Goal: Obtain resource: Download file/media

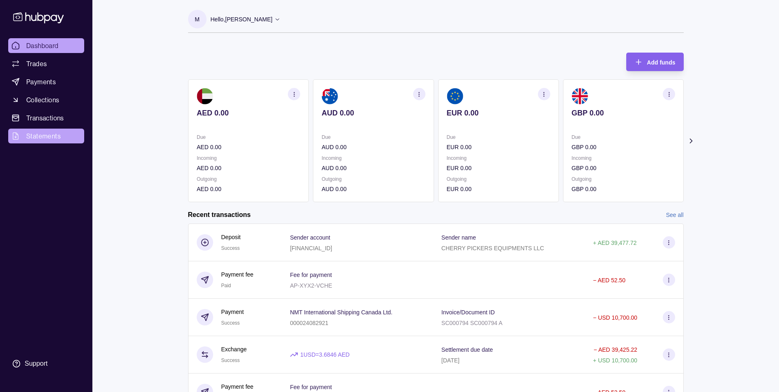
click at [44, 140] on span "Statements" at bounding box center [43, 136] width 35 height 10
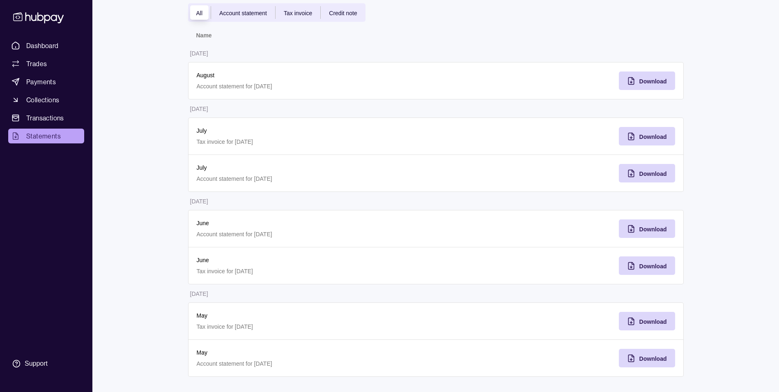
scroll to position [65, 0]
click at [658, 355] on span "Download" at bounding box center [654, 357] width 28 height 7
click at [657, 315] on div "Download" at bounding box center [654, 320] width 28 height 10
click at [632, 265] on icon "button" at bounding box center [632, 266] width 0 height 2
click at [641, 227] on span "Download" at bounding box center [654, 228] width 28 height 7
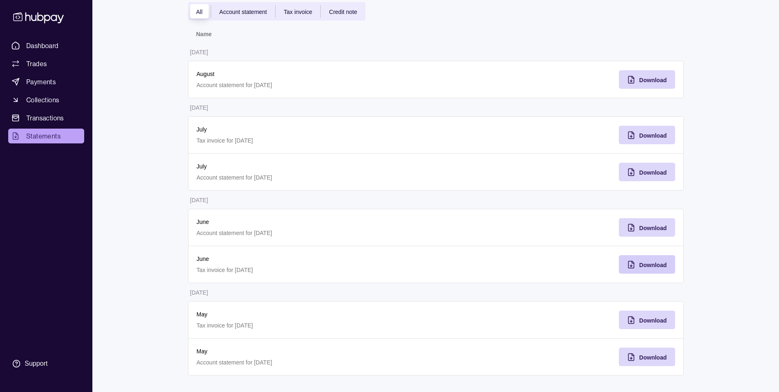
click at [538, 206] on table "Name [DATE] August Account statement for [DATE] Download [DATE] July Tax invoic…" at bounding box center [436, 200] width 496 height 351
click at [659, 172] on span "Download" at bounding box center [654, 172] width 28 height 7
click at [481, 196] on table "Name [DATE] August Account statement for [DATE] Download [DATE] July Tax invoic…" at bounding box center [436, 200] width 496 height 351
click at [650, 138] on span "Download" at bounding box center [654, 135] width 28 height 7
click at [464, 108] on table "Name [DATE] August Account statement for [DATE] Download [DATE] July Tax invoic…" at bounding box center [436, 200] width 496 height 351
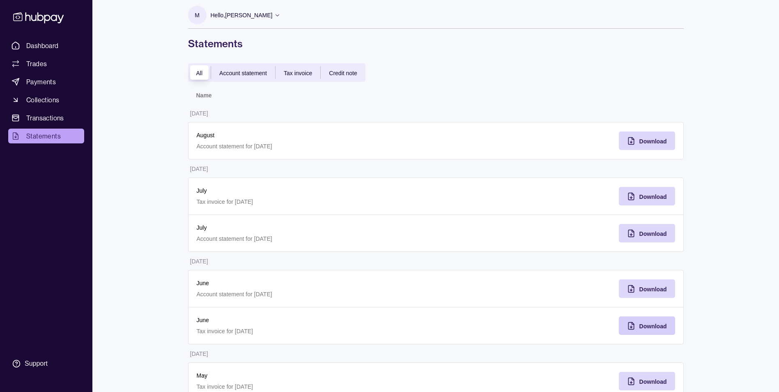
scroll to position [0, 0]
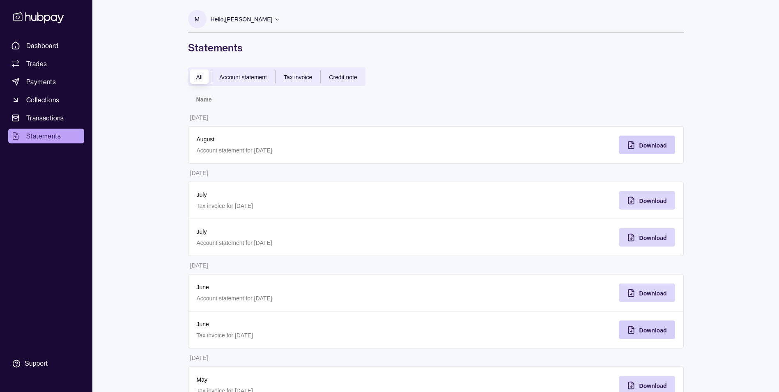
click at [639, 148] on div "Download" at bounding box center [641, 145] width 52 height 18
click at [259, 77] on span "Account statement" at bounding box center [243, 77] width 48 height 7
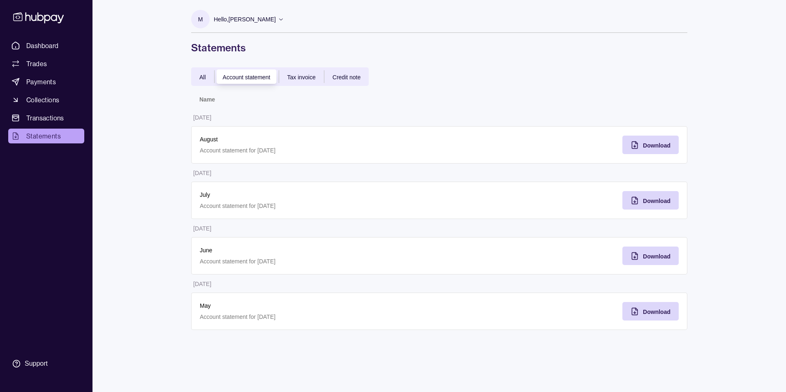
click at [309, 78] on span "Tax invoice" at bounding box center [301, 77] width 28 height 7
click at [355, 72] on div "Credit note" at bounding box center [346, 77] width 44 height 10
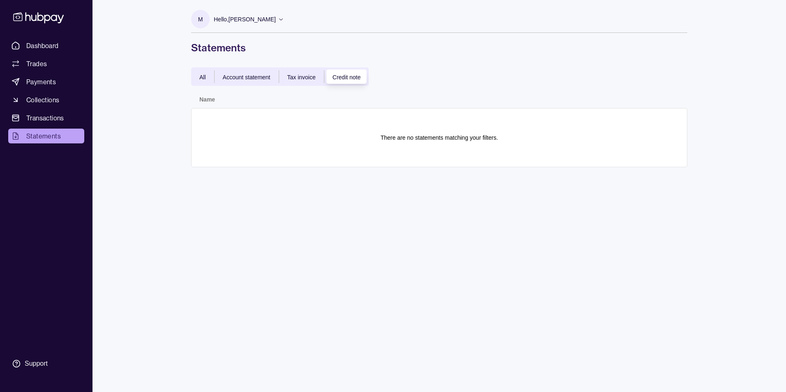
click at [203, 83] on div "All Account statement Tax invoice Credit note" at bounding box center [280, 76] width 178 height 18
click at [303, 80] on span "Tax invoice" at bounding box center [301, 77] width 28 height 7
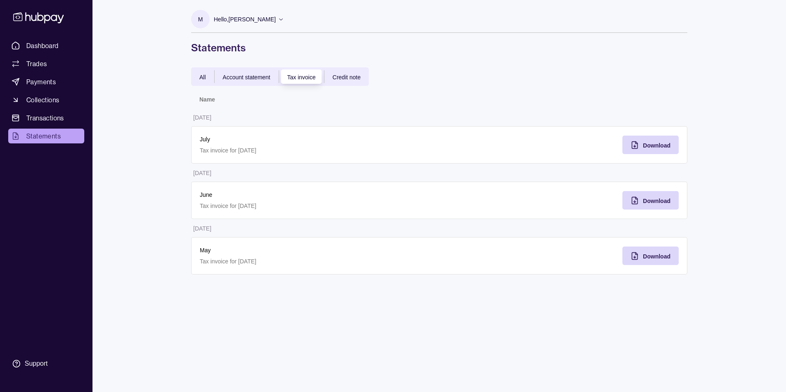
click at [237, 77] on span "Account statement" at bounding box center [247, 77] width 48 height 7
click at [212, 195] on p "July" at bounding box center [315, 194] width 231 height 9
click at [203, 196] on p "July" at bounding box center [315, 194] width 231 height 9
click at [211, 310] on p "May" at bounding box center [315, 305] width 231 height 9
click at [311, 78] on span "Tax invoice" at bounding box center [301, 77] width 28 height 7
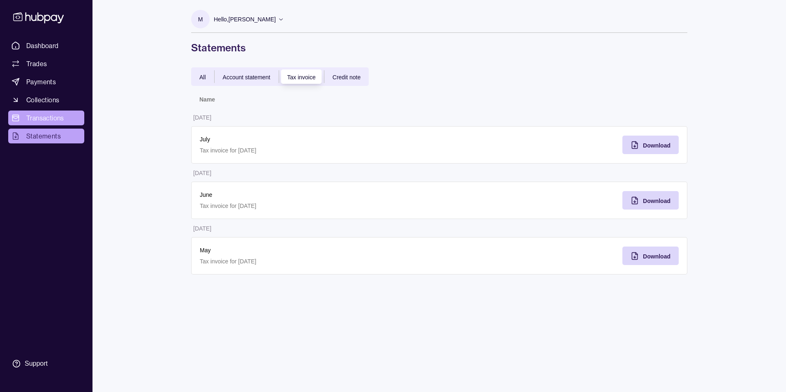
click at [52, 118] on span "Transactions" at bounding box center [45, 118] width 38 height 10
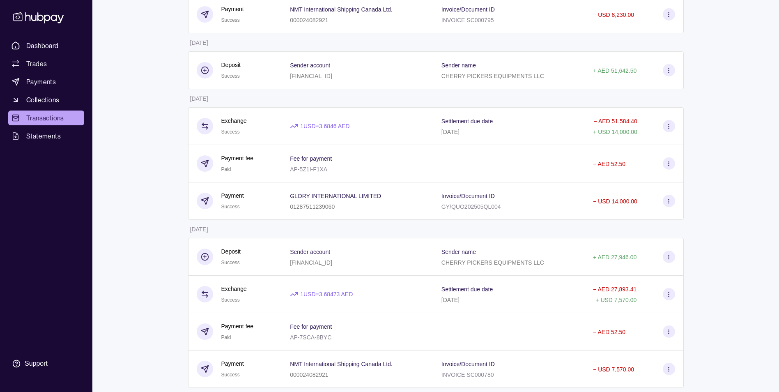
scroll to position [703, 0]
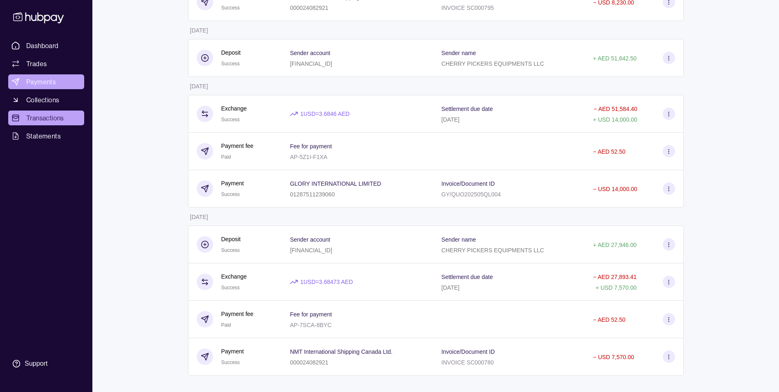
click at [36, 83] on span "Payments" at bounding box center [41, 82] width 30 height 10
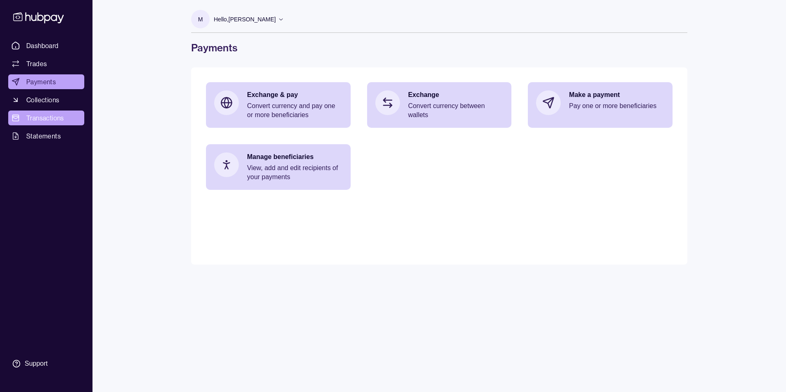
click at [39, 119] on span "Transactions" at bounding box center [45, 118] width 38 height 10
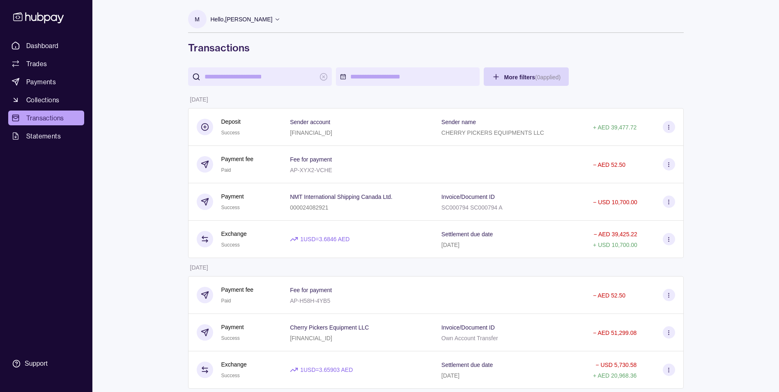
drag, startPoint x: 728, startPoint y: 0, endPoint x: 609, endPoint y: 75, distance: 140.3
click at [609, 75] on div "More filters ( 0 applied)" at bounding box center [436, 76] width 496 height 18
